Goal: Task Accomplishment & Management: Use online tool/utility

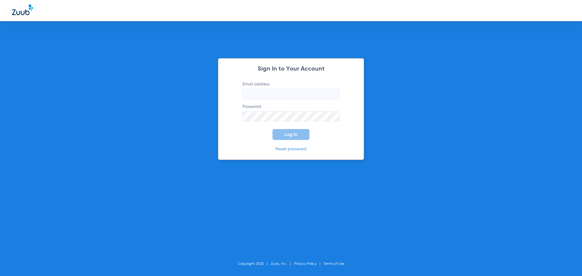
click at [283, 91] on input "Email address" at bounding box center [290, 94] width 97 height 10
paste input "[EMAIL_ADDRESS][DOMAIN_NAME]"
type input "[EMAIL_ADDRESS][DOMAIN_NAME]"
click at [279, 134] on button "Log In" at bounding box center [290, 134] width 37 height 11
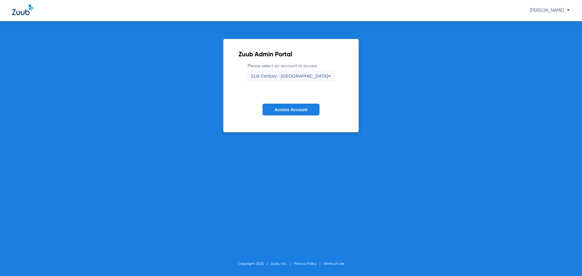
click at [308, 76] on span "21st Century - [GEOGRAPHIC_DATA]" at bounding box center [289, 75] width 77 height 5
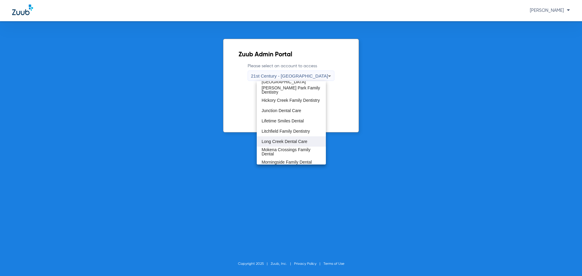
scroll to position [167, 0]
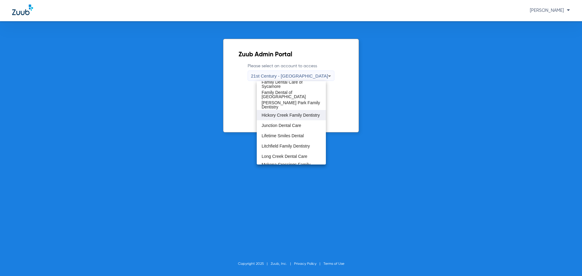
click at [286, 117] on span "Hickory Creek Family Dentistry" at bounding box center [290, 115] width 58 height 4
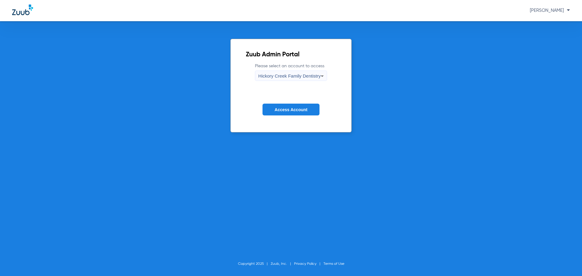
click at [286, 112] on span "Access Account" at bounding box center [290, 109] width 33 height 5
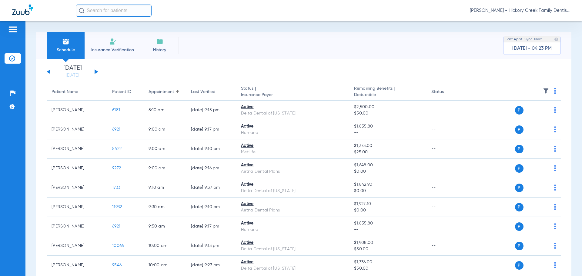
click at [135, 9] on input "text" at bounding box center [114, 11] width 76 height 12
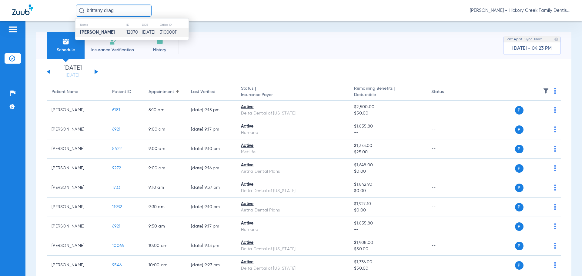
type input "brittany drag"
click at [157, 33] on td "[DATE]" at bounding box center [150, 32] width 18 height 8
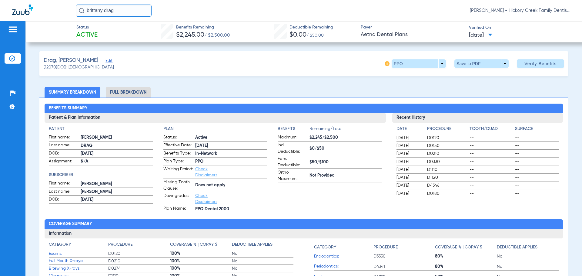
click at [493, 7] on div "brittany drag [PERSON_NAME] - Hickory Creek Family Dentistry" at bounding box center [323, 11] width 494 height 12
click at [522, 12] on span "[PERSON_NAME] - Hickory Creek Family Dentistry" at bounding box center [519, 11] width 100 height 6
click at [537, 22] on span "Account Selection" at bounding box center [547, 21] width 34 height 4
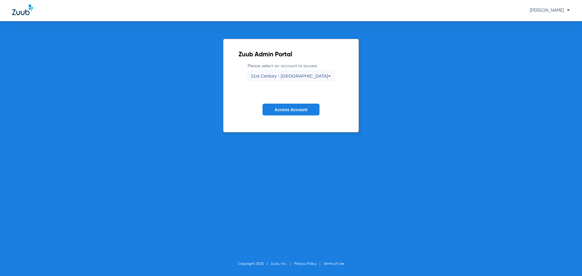
click at [288, 74] on span "21st Century - [GEOGRAPHIC_DATA]" at bounding box center [289, 75] width 77 height 5
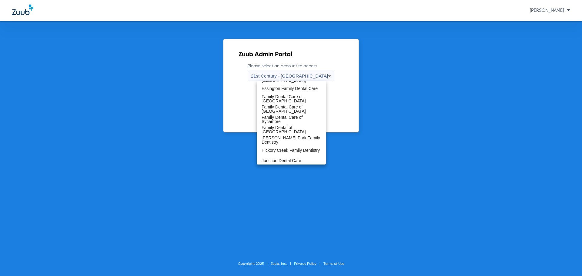
scroll to position [121, 0]
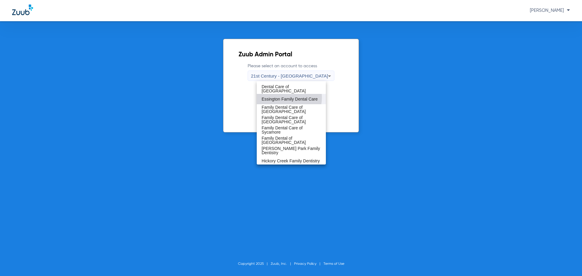
click at [283, 98] on span "Essington Family Dental Care" at bounding box center [289, 99] width 56 height 4
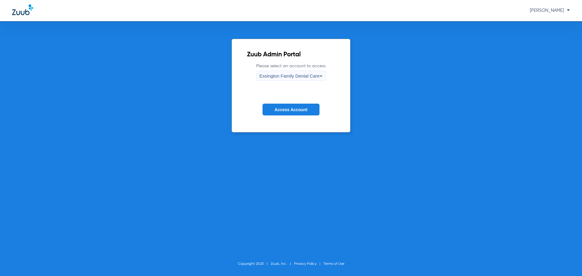
click at [283, 109] on span "Access Account" at bounding box center [290, 109] width 33 height 5
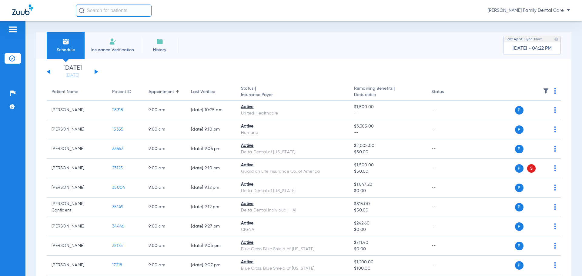
click at [129, 15] on input "text" at bounding box center [114, 11] width 76 height 12
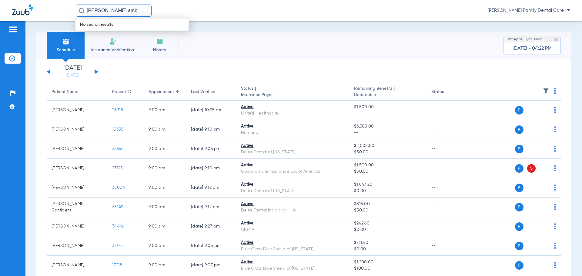
drag, startPoint x: 125, startPoint y: 12, endPoint x: 86, endPoint y: 14, distance: 39.1
click at [87, 12] on input "[PERSON_NAME] amb" at bounding box center [114, 11] width 76 height 12
click at [121, 12] on input "[PERSON_NAME]" at bounding box center [114, 11] width 76 height 12
click at [123, 12] on input "[PERSON_NAME]" at bounding box center [114, 11] width 76 height 12
click at [122, 10] on input "[PERSON_NAME]" at bounding box center [114, 11] width 76 height 12
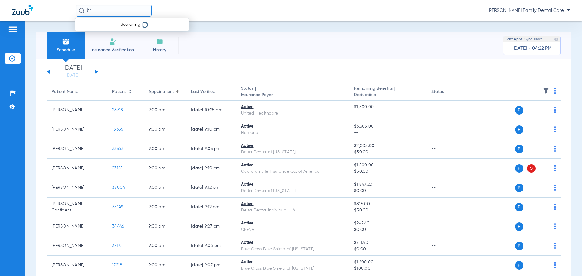
drag, startPoint x: 122, startPoint y: 10, endPoint x: 63, endPoint y: -1, distance: 60.0
click at [63, 0] on html "br Searching [PERSON_NAME] Family Dental Care Patients Insurance Verification S…" at bounding box center [291, 138] width 582 height 276
click at [222, 11] on div "[PERSON_NAME] Family Dental Care" at bounding box center [323, 11] width 494 height 12
click at [126, 9] on input "ambrosio" at bounding box center [114, 11] width 76 height 12
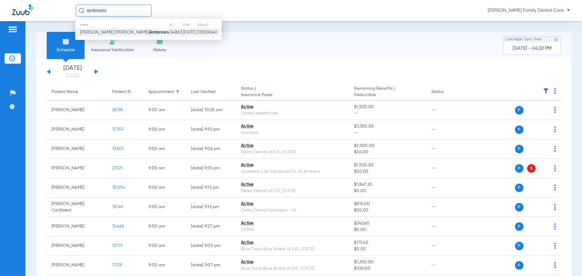
click at [149, 32] on strong "Ambrosio" at bounding box center [159, 32] width 20 height 5
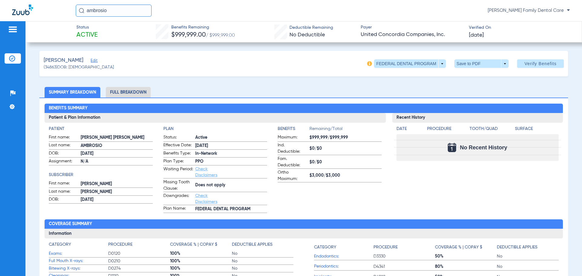
click at [138, 94] on li "Full Breakdown" at bounding box center [128, 92] width 45 height 11
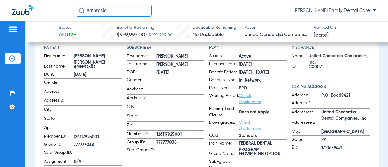
scroll to position [91, 0]
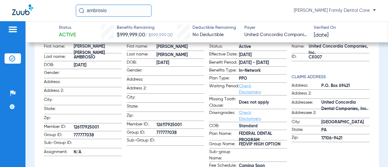
drag, startPoint x: 184, startPoint y: 121, endPoint x: 150, endPoint y: 120, distance: 33.3
click at [150, 121] on label "Member ID: 126117925001" at bounding box center [166, 125] width 78 height 8
copy label "126117925001"
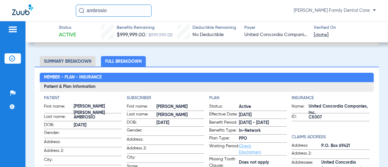
scroll to position [30, 0]
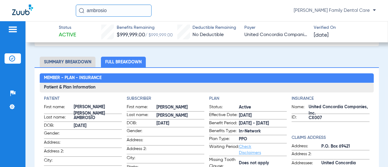
drag, startPoint x: 135, startPoint y: 12, endPoint x: 23, endPoint y: 0, distance: 113.0
click at [23, 0] on html "[PERSON_NAME] Family Dental Care Patients Insurance Verification Setup Help Cen…" at bounding box center [194, 83] width 388 height 167
click at [102, 9] on input "[PERSON_NAME]" at bounding box center [114, 11] width 76 height 12
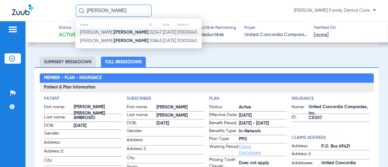
type input "[PERSON_NAME]"
click at [114, 33] on strong "[PERSON_NAME]" at bounding box center [131, 32] width 35 height 5
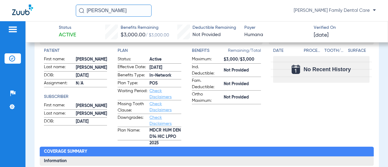
scroll to position [30, 0]
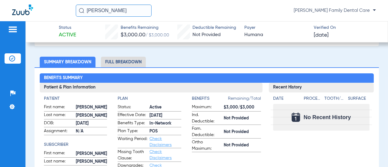
click at [129, 63] on li "Full Breakdown" at bounding box center [123, 62] width 45 height 11
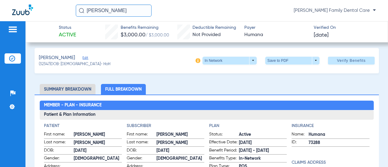
scroll to position [0, 0]
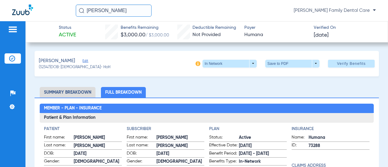
click at [78, 92] on li "Summary Breakdown" at bounding box center [68, 92] width 56 height 11
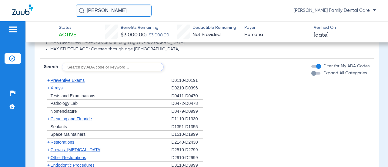
scroll to position [324, 0]
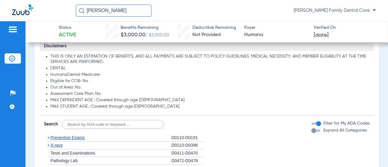
click at [49, 144] on span "+" at bounding box center [48, 145] width 2 height 5
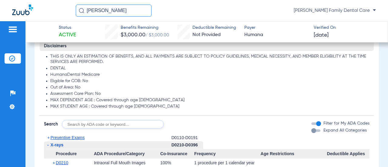
scroll to position [385, 0]
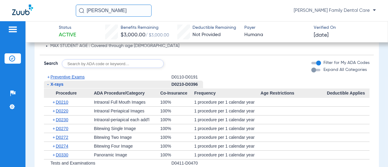
click at [53, 102] on span "+" at bounding box center [53, 102] width 3 height 8
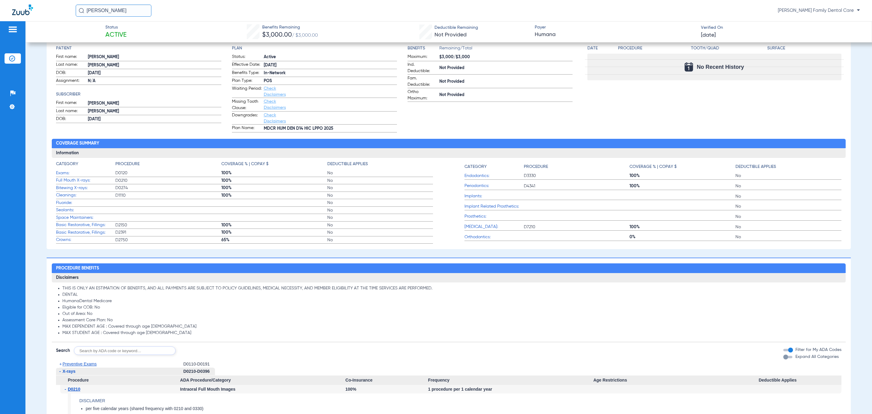
scroll to position [81, 0]
drag, startPoint x: 767, startPoint y: 1, endPoint x: 440, endPoint y: 313, distance: 453.1
click at [440, 276] on li "Out of Area: No" at bounding box center [451, 313] width 779 height 5
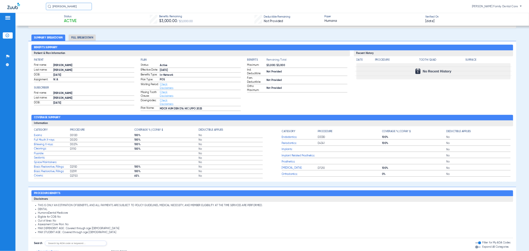
scroll to position [0, 0]
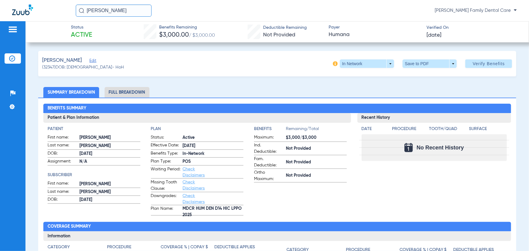
click at [485, 9] on span "[PERSON_NAME] Family Dental Care" at bounding box center [475, 11] width 82 height 6
click at [486, 17] on button "Account Selection" at bounding box center [494, 21] width 44 height 12
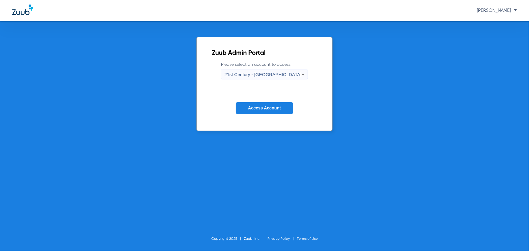
click at [274, 71] on div "21st Century - [GEOGRAPHIC_DATA]" at bounding box center [262, 74] width 77 height 10
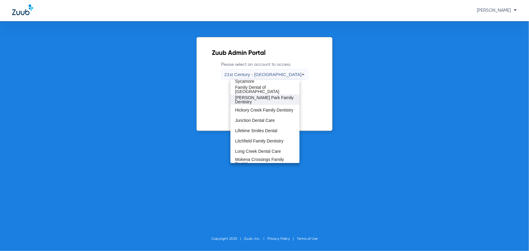
scroll to position [165, 0]
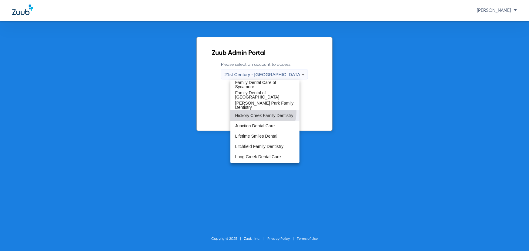
click at [260, 113] on span "Hickory Creek Family Dentistry" at bounding box center [264, 115] width 58 height 4
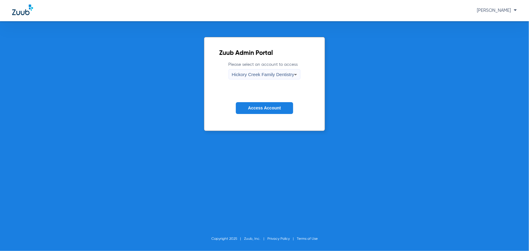
click at [260, 109] on span "Access Account" at bounding box center [264, 107] width 33 height 5
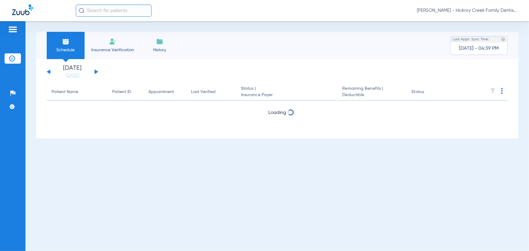
click at [98, 8] on input "text" at bounding box center [114, 11] width 76 height 12
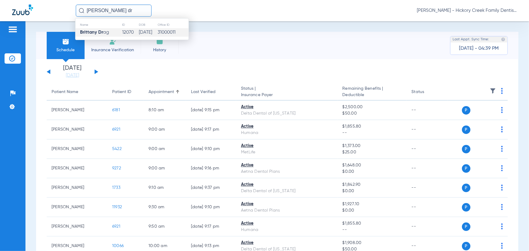
type input "[PERSON_NAME] dr"
click at [138, 32] on td "[DATE]" at bounding box center [147, 32] width 19 height 8
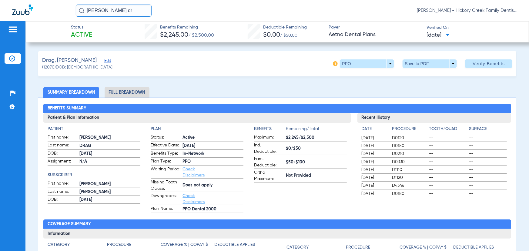
click at [126, 91] on li "Full Breakdown" at bounding box center [126, 92] width 45 height 11
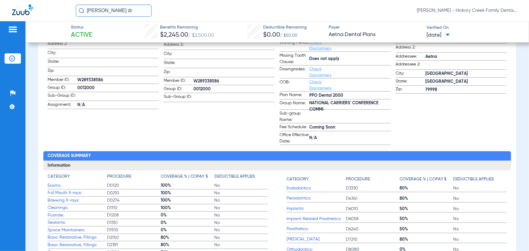
scroll to position [162, 0]
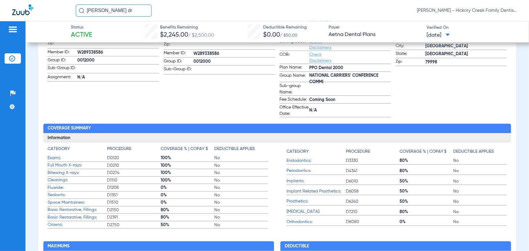
click at [13, 28] on img at bounding box center [13, 29] width 10 height 7
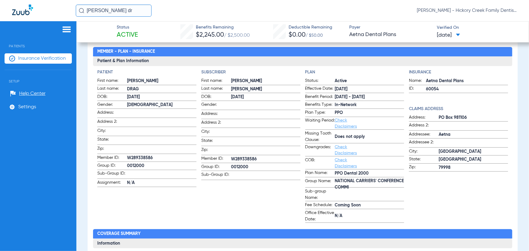
scroll to position [0, 0]
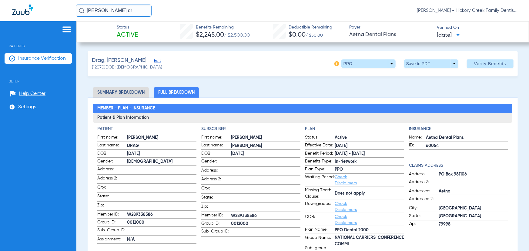
drag, startPoint x: 112, startPoint y: 7, endPoint x: 72, endPoint y: 6, distance: 40.6
click at [72, 6] on div "brittany [PERSON_NAME] - Hickory Creek Family Dentistry" at bounding box center [264, 10] width 529 height 21
click at [66, 8] on div at bounding box center [44, 11] width 64 height 12
click at [191, 8] on div "[PERSON_NAME] - Hickory Creek Family Dentistry" at bounding box center [296, 11] width 441 height 12
click at [45, 58] on span "Insurance Verification" at bounding box center [42, 58] width 48 height 6
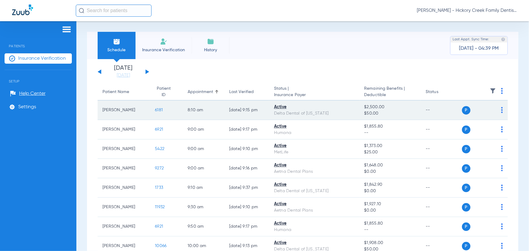
click at [155, 111] on span "6181" at bounding box center [159, 110] width 8 height 4
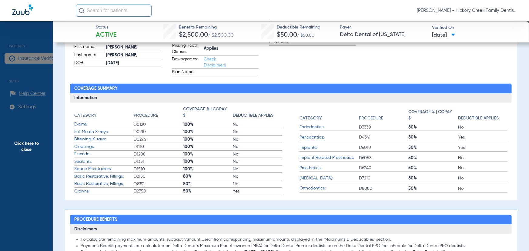
scroll to position [138, 0]
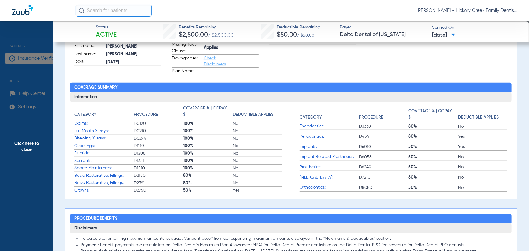
click at [106, 11] on input "text" at bounding box center [114, 11] width 76 height 12
click at [488, 10] on span "[PERSON_NAME] - Hickory Creek Family Dentistry" at bounding box center [466, 11] width 100 height 6
click at [482, 22] on span "Account Selection" at bounding box center [494, 21] width 34 height 4
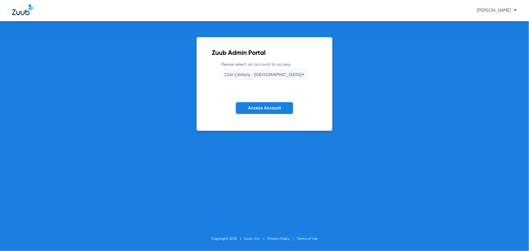
click at [275, 72] on span "21st Century - [GEOGRAPHIC_DATA]" at bounding box center [262, 74] width 77 height 5
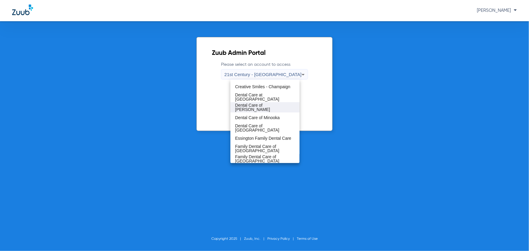
scroll to position [82, 0]
click at [245, 136] on span "Essington Family Dental Care" at bounding box center [263, 136] width 56 height 4
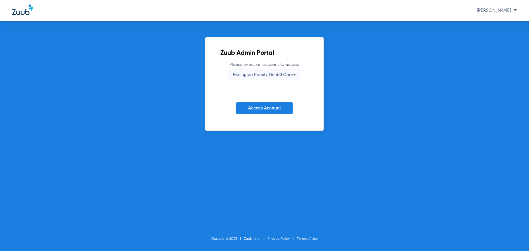
click at [254, 107] on span "Access Account" at bounding box center [264, 107] width 33 height 5
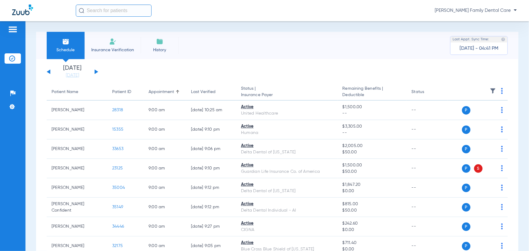
click at [110, 12] on input "text" at bounding box center [114, 11] width 76 height 12
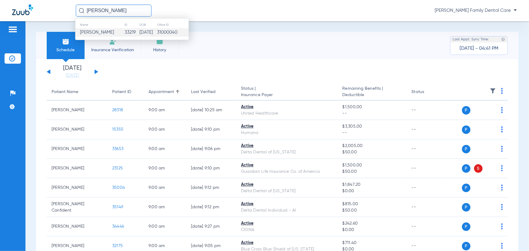
type input "[PERSON_NAME]"
click at [124, 31] on td "33219" at bounding box center [131, 32] width 15 height 8
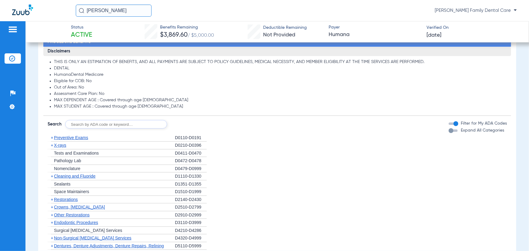
scroll to position [303, 0]
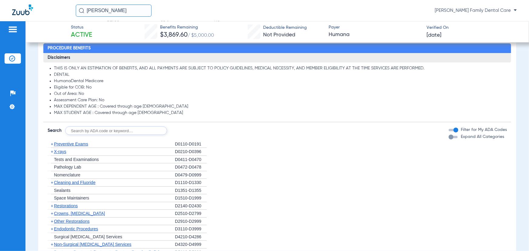
click at [51, 151] on span "+" at bounding box center [52, 151] width 2 height 5
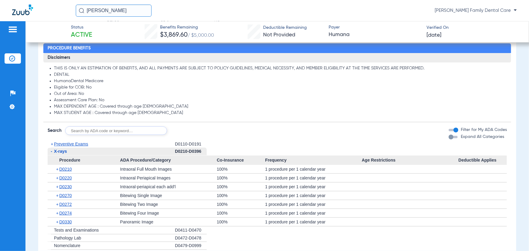
click at [57, 167] on span "+" at bounding box center [57, 169] width 3 height 8
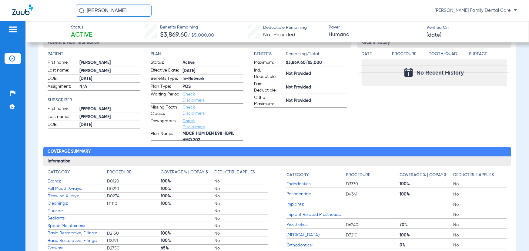
scroll to position [82, 0]
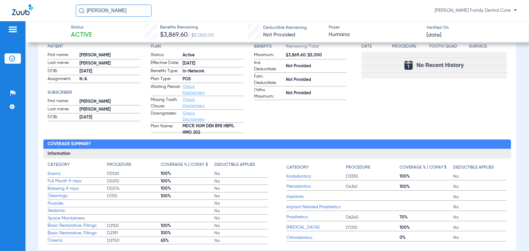
drag, startPoint x: 131, startPoint y: 13, endPoint x: 33, endPoint y: -7, distance: 99.5
click at [33, 0] on html "[PERSON_NAME] [PERSON_NAME] Family Dental Care Patients Insurance Verification …" at bounding box center [264, 125] width 529 height 251
click at [501, 9] on span "[PERSON_NAME] Family Dental Care" at bounding box center [475, 11] width 82 height 6
click at [491, 22] on span "Account Selection" at bounding box center [494, 21] width 34 height 4
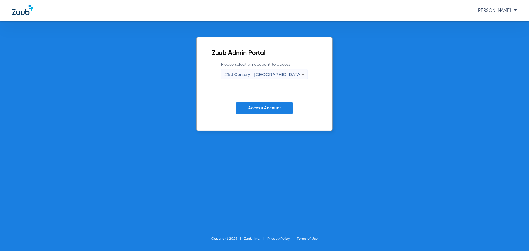
click at [265, 70] on div "21st Century - [GEOGRAPHIC_DATA]" at bounding box center [262, 74] width 77 height 10
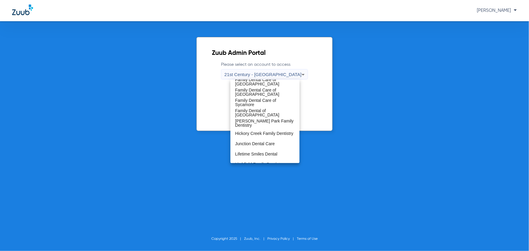
scroll to position [138, 0]
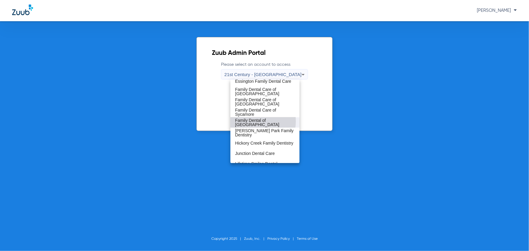
click at [256, 121] on span "Family Dental of [GEOGRAPHIC_DATA]" at bounding box center [264, 122] width 59 height 8
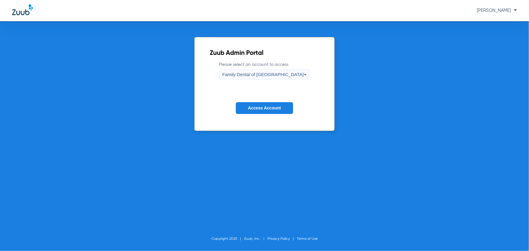
click at [258, 109] on span "Access Account" at bounding box center [264, 107] width 33 height 5
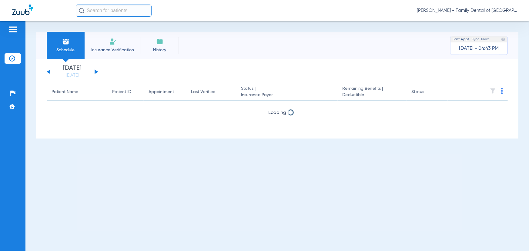
click at [100, 6] on input "text" at bounding box center [114, 11] width 76 height 12
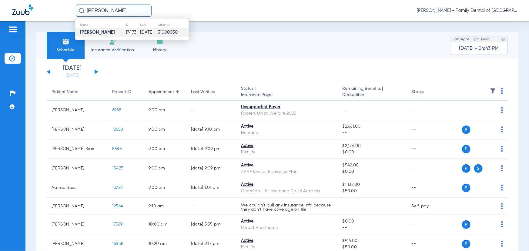
type input "[PERSON_NAME]"
click at [104, 30] on strong "[PERSON_NAME]" at bounding box center [97, 32] width 35 height 5
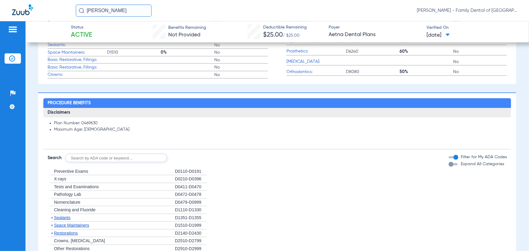
scroll to position [27, 0]
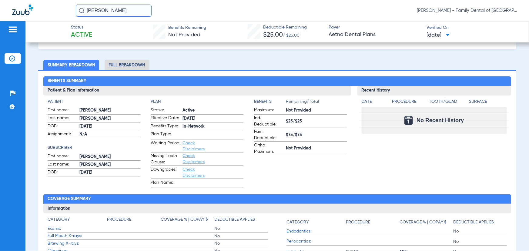
click at [138, 66] on li "Full Breakdown" at bounding box center [126, 65] width 45 height 11
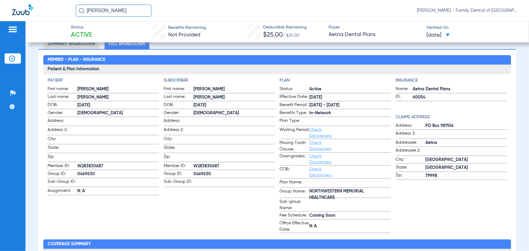
scroll to position [0, 0]
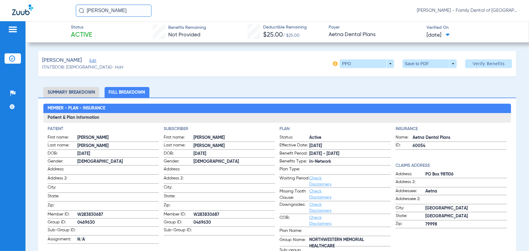
click at [88, 91] on li "Summary Breakdown" at bounding box center [71, 92] width 56 height 11
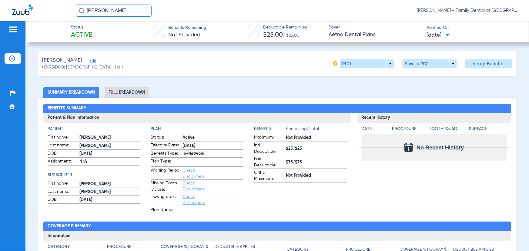
click at [135, 89] on li "Full Breakdown" at bounding box center [126, 92] width 45 height 11
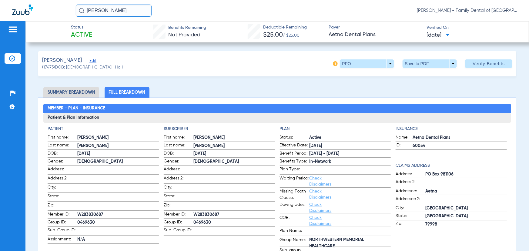
click at [318, 197] on link "Check Disclaimers" at bounding box center [320, 194] width 22 height 10
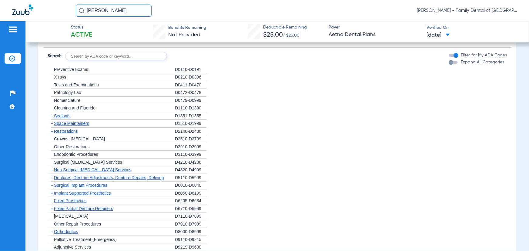
scroll to position [495, 0]
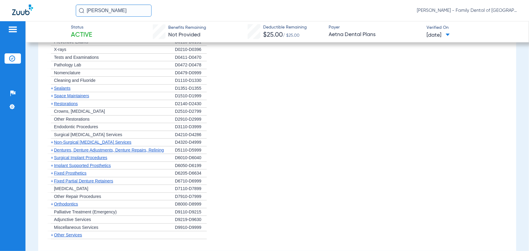
click at [52, 147] on span "+" at bounding box center [52, 149] width 2 height 5
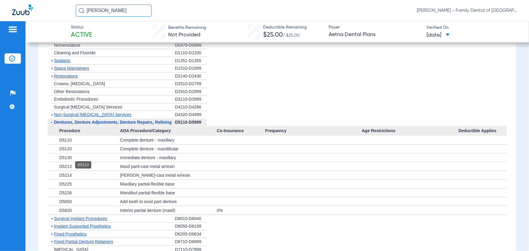
scroll to position [550, 0]
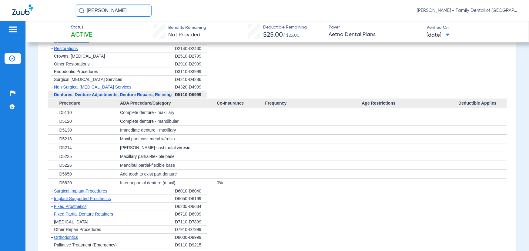
click at [51, 188] on span "+" at bounding box center [52, 190] width 2 height 5
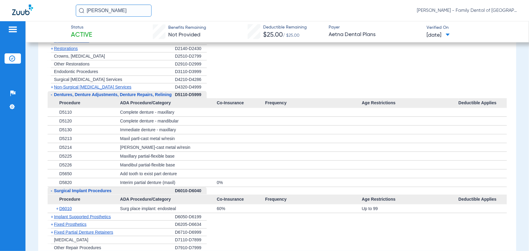
click at [56, 205] on span "+" at bounding box center [57, 208] width 3 height 8
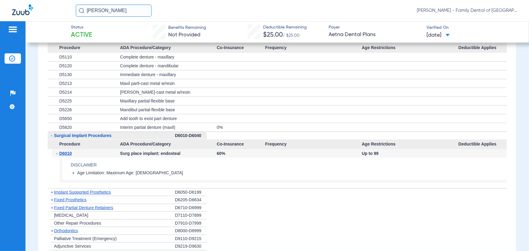
scroll to position [632, 0]
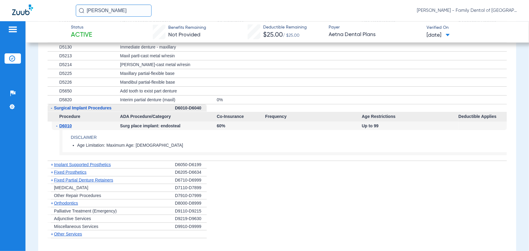
click at [52, 178] on span "+" at bounding box center [52, 179] width 2 height 5
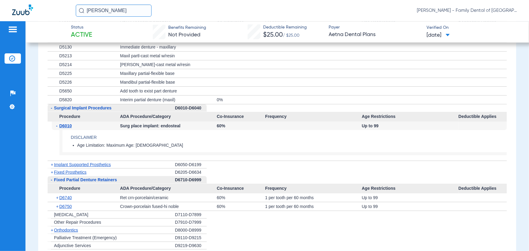
click at [57, 204] on span "+" at bounding box center [57, 206] width 3 height 8
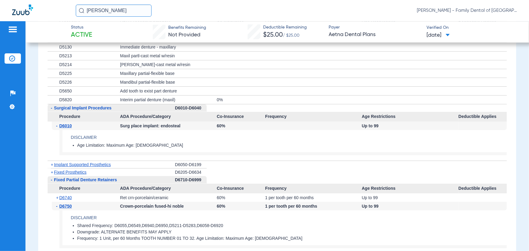
click at [57, 196] on span "+" at bounding box center [57, 197] width 3 height 8
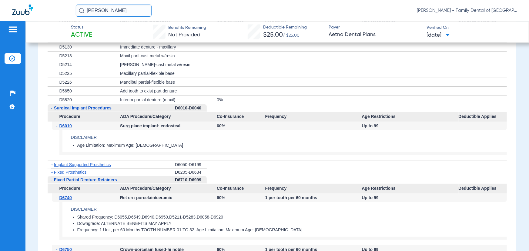
click at [51, 170] on span "+" at bounding box center [52, 172] width 2 height 5
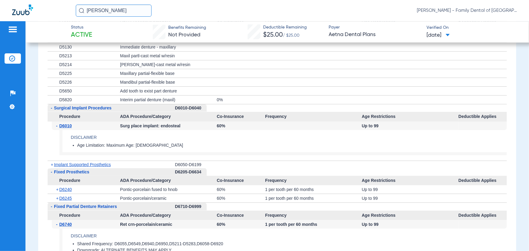
click at [57, 189] on span "+" at bounding box center [57, 189] width 3 height 8
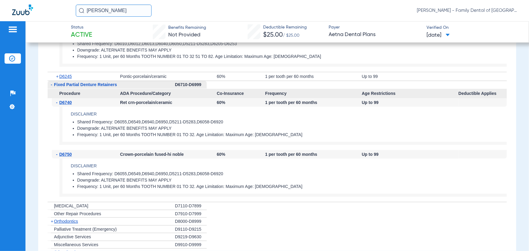
scroll to position [825, 0]
